Goal: Find specific page/section: Find specific page/section

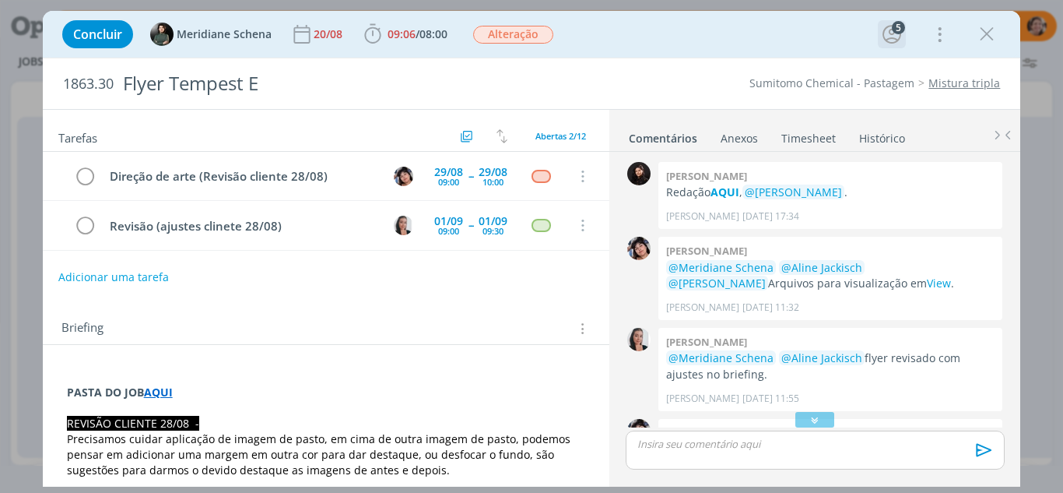
scroll to position [483, 0]
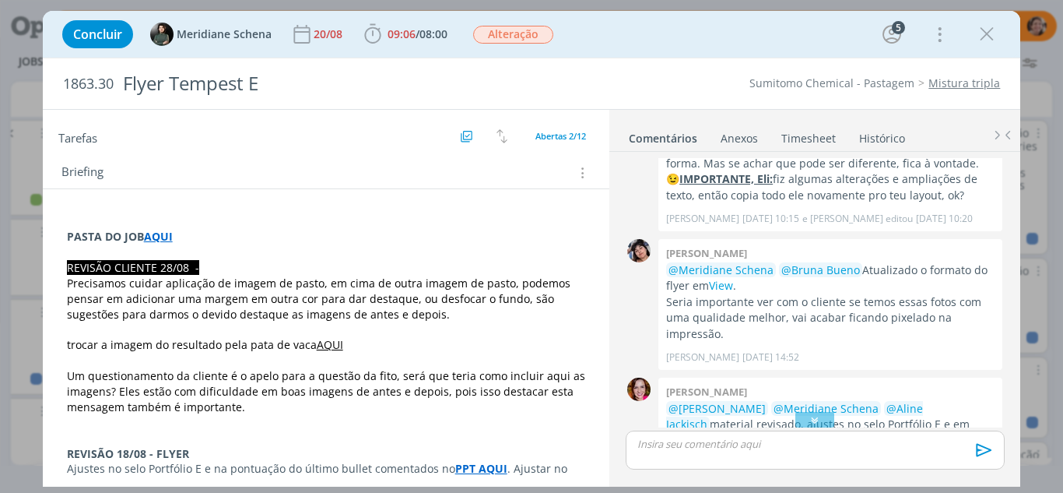
click at [990, 30] on icon "dialog" at bounding box center [986, 34] width 23 height 23
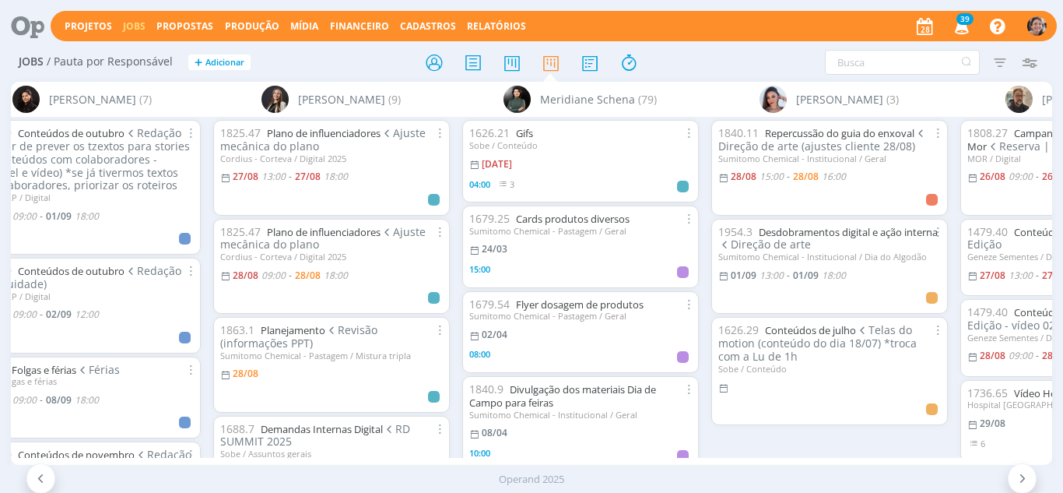
scroll to position [0, 2596]
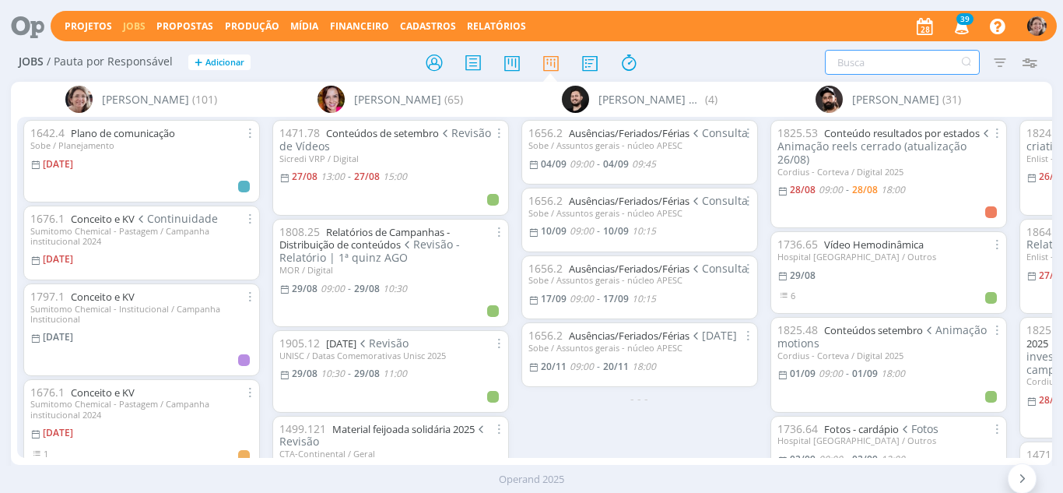
click at [861, 56] on input "text" at bounding box center [902, 62] width 155 height 25
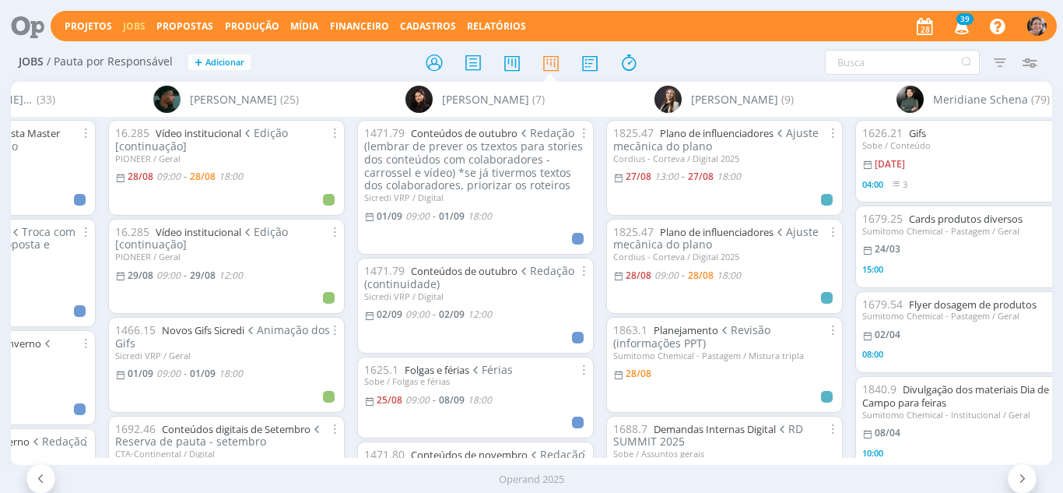
scroll to position [0, 2490]
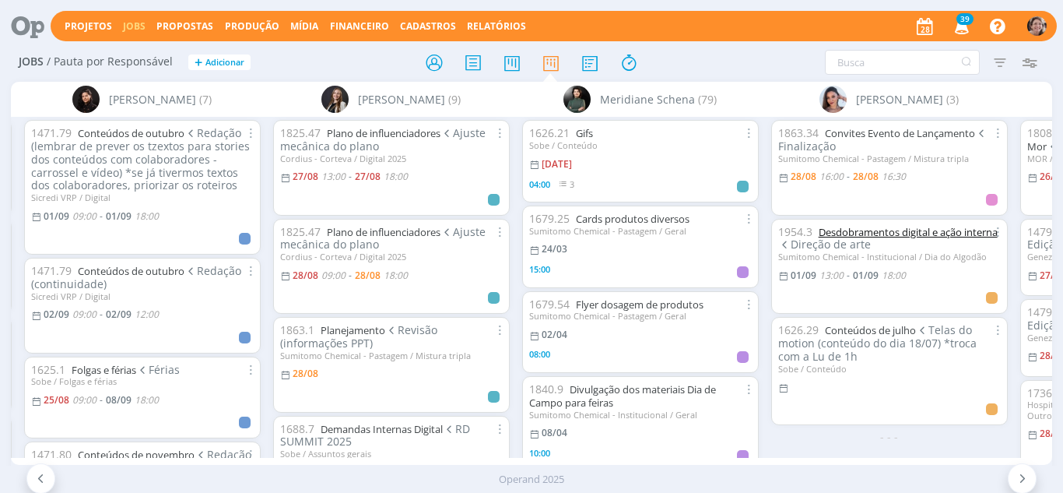
click at [884, 230] on link "Desdobramentos digital e ação interna" at bounding box center [908, 232] width 179 height 14
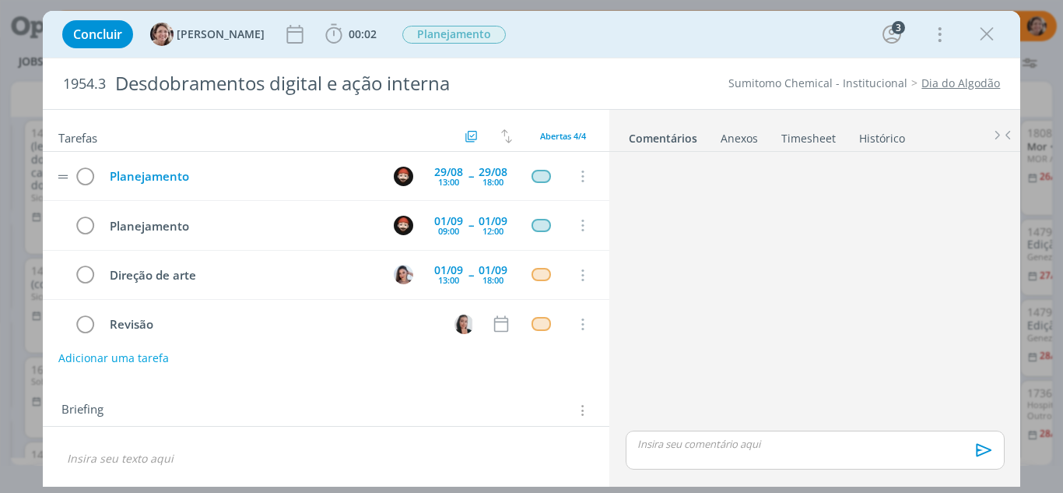
scroll to position [17, 0]
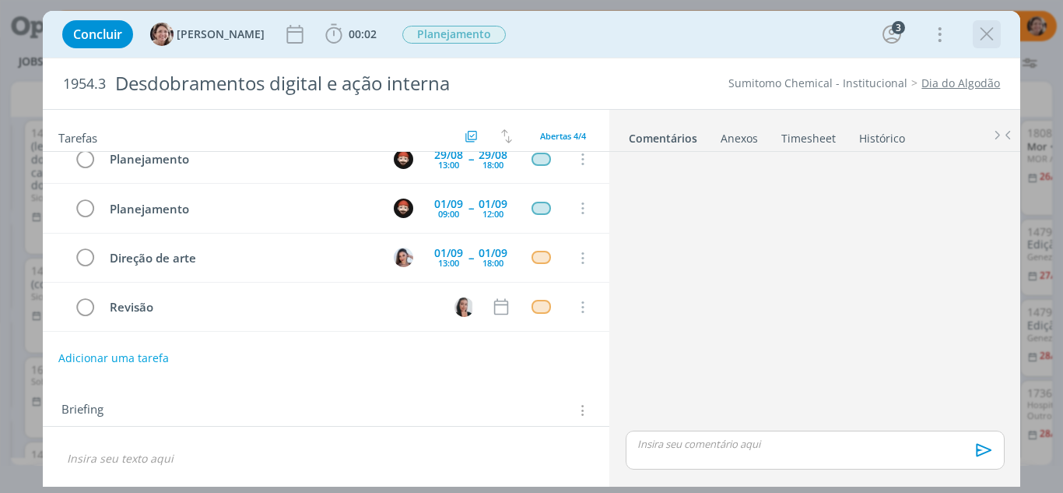
click at [988, 35] on icon "dialog" at bounding box center [986, 34] width 23 height 23
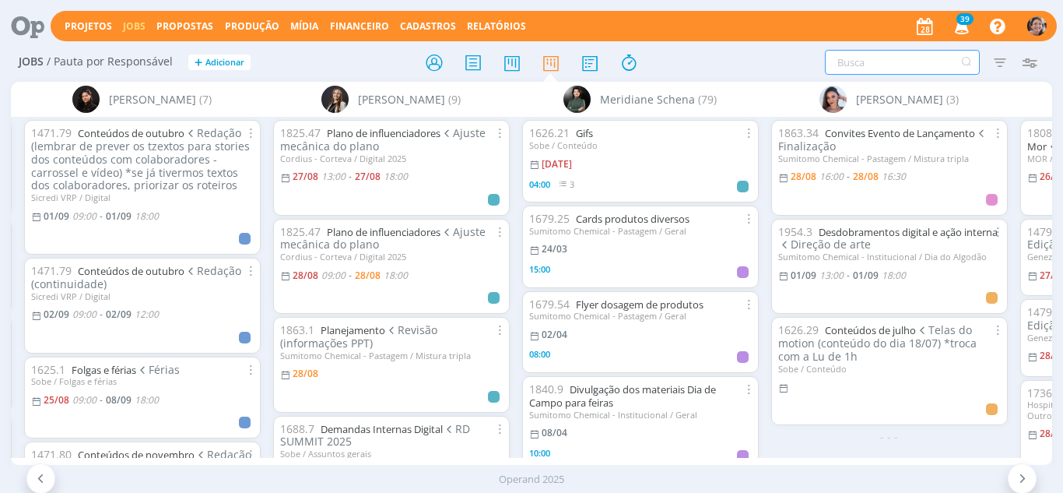
click at [907, 55] on input "text" at bounding box center [902, 62] width 155 height 25
type input "gifs"
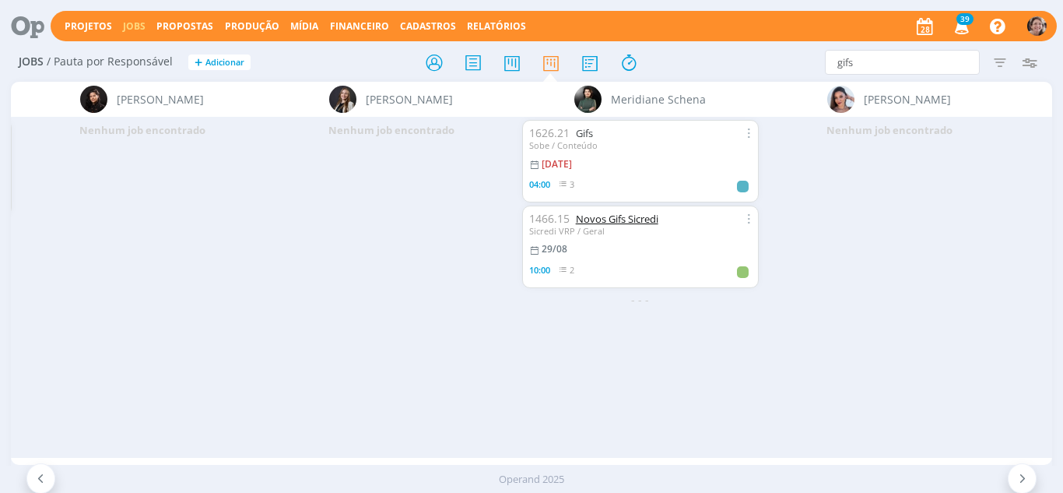
click at [611, 222] on link "Novos Gifs Sicredi" at bounding box center [617, 219] width 83 height 14
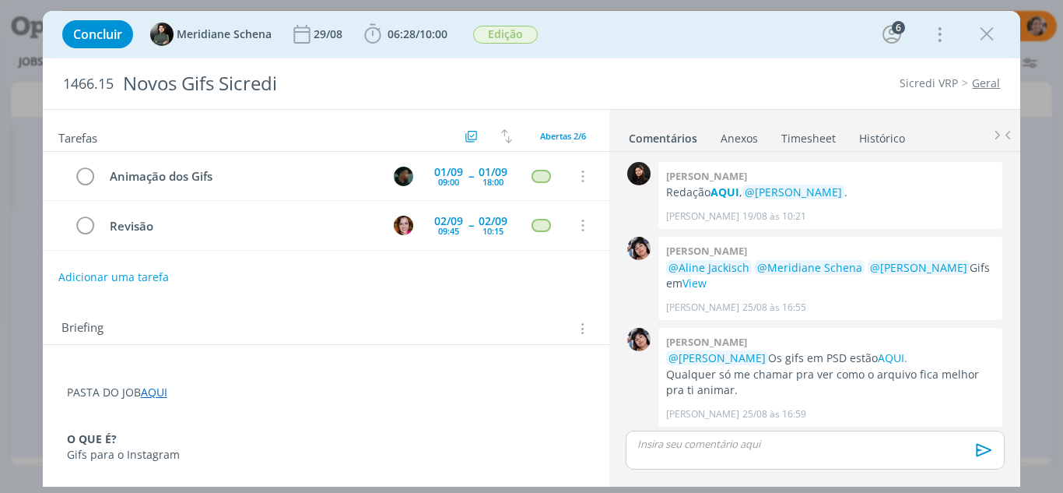
scroll to position [260, 0]
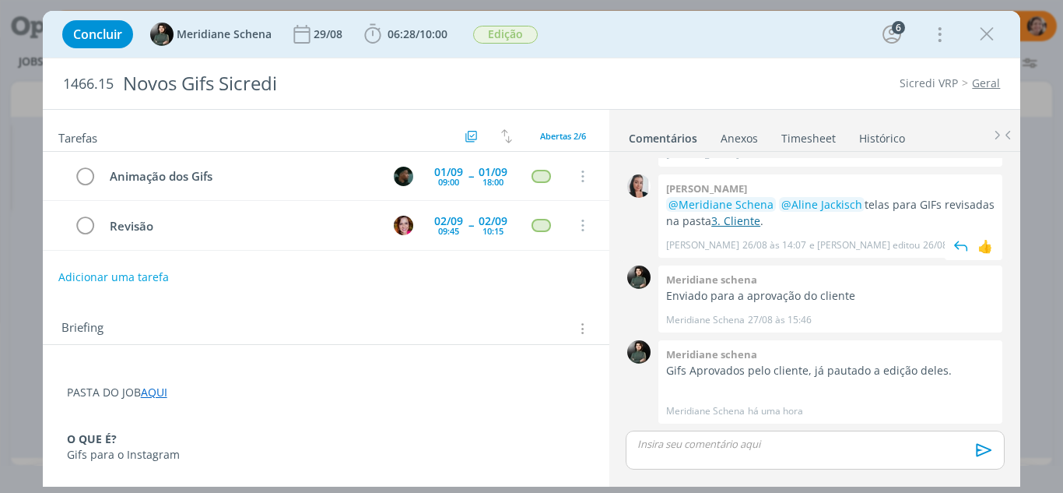
click at [729, 218] on link "3. Cliente" at bounding box center [736, 220] width 49 height 15
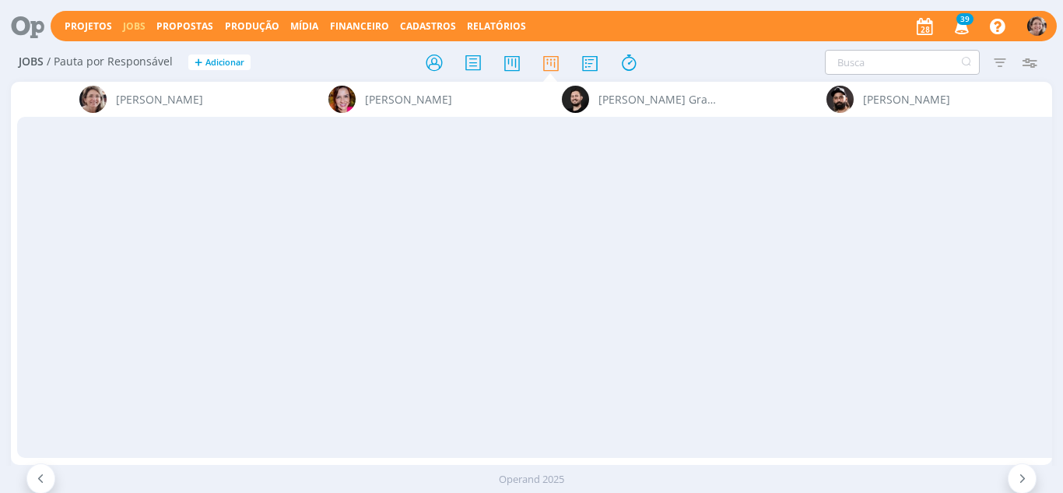
scroll to position [0, 2596]
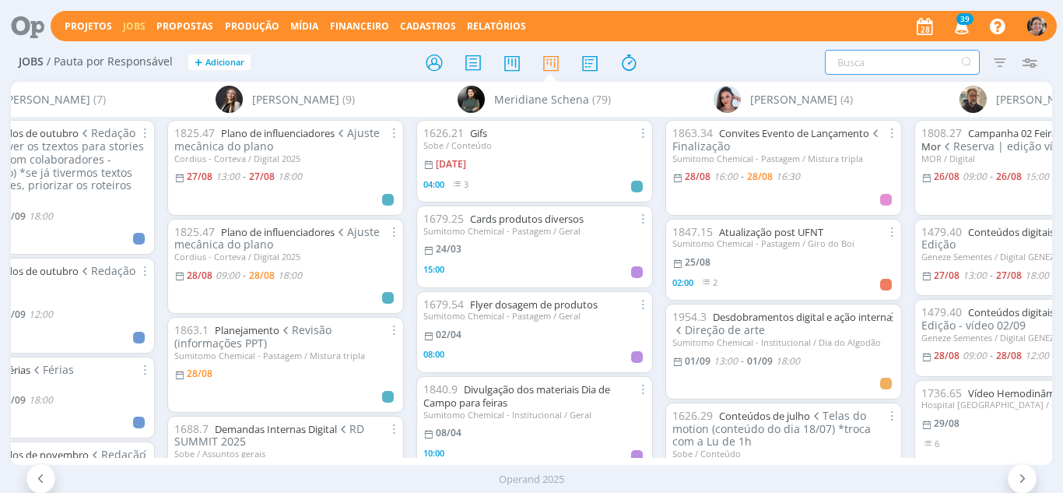
click at [895, 74] on input "text" at bounding box center [902, 62] width 155 height 25
click at [257, 330] on link "Planejamento" at bounding box center [247, 330] width 65 height 14
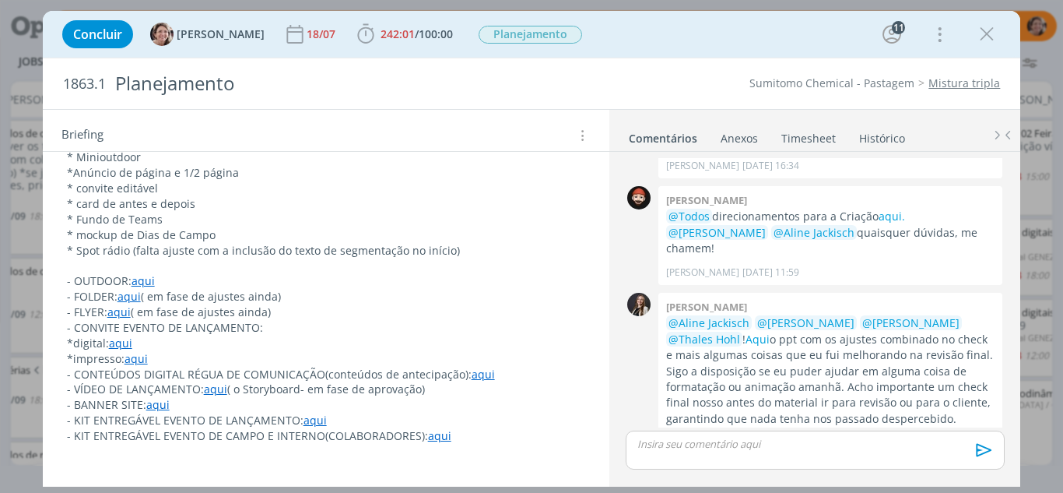
scroll to position [623, 0]
